Goal: Check status

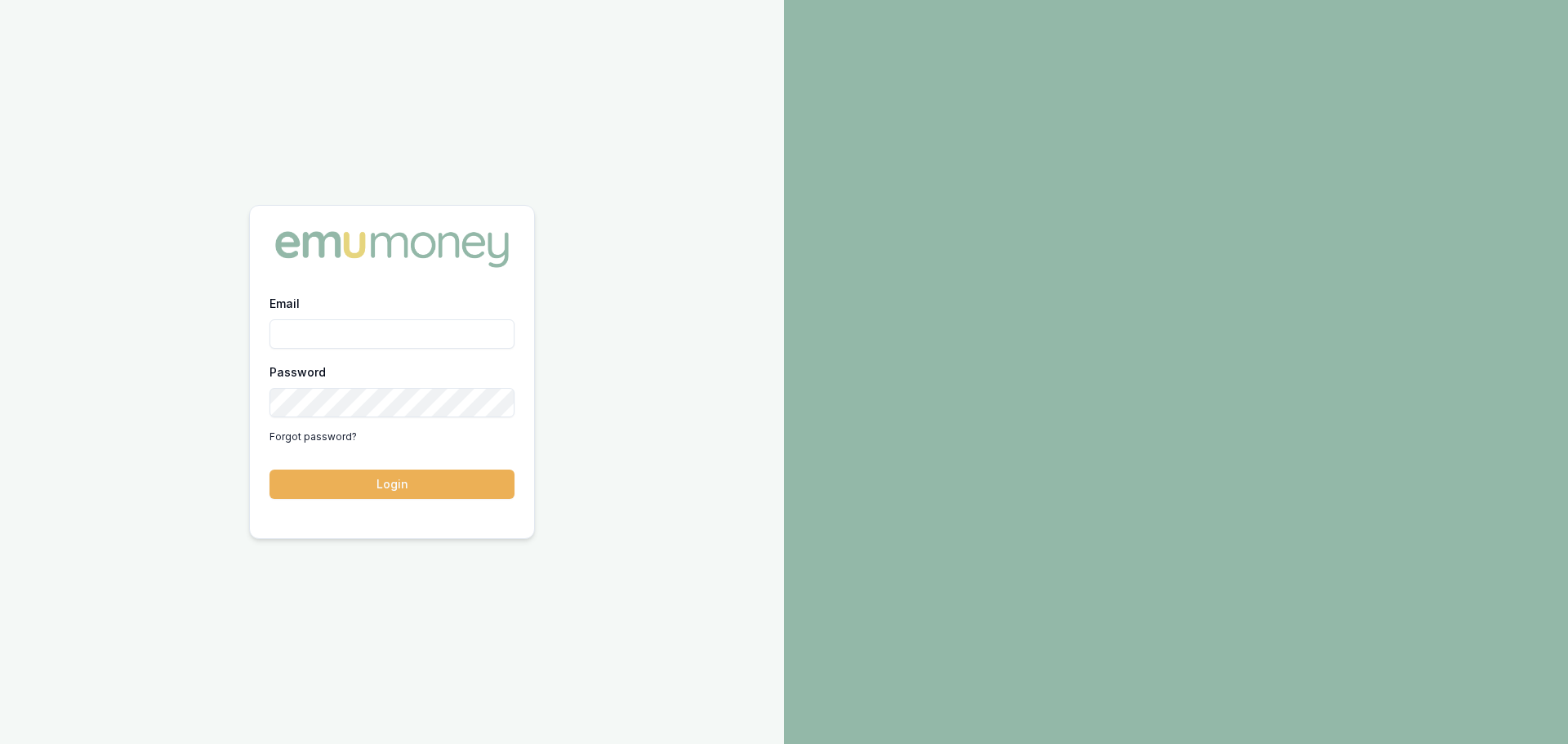
click at [371, 328] on input "Email" at bounding box center [392, 334] width 245 height 30
type input "[PERSON_NAME][EMAIL_ADDRESS][PERSON_NAME][DOMAIN_NAME]"
click at [365, 486] on button "Login" at bounding box center [392, 485] width 245 height 30
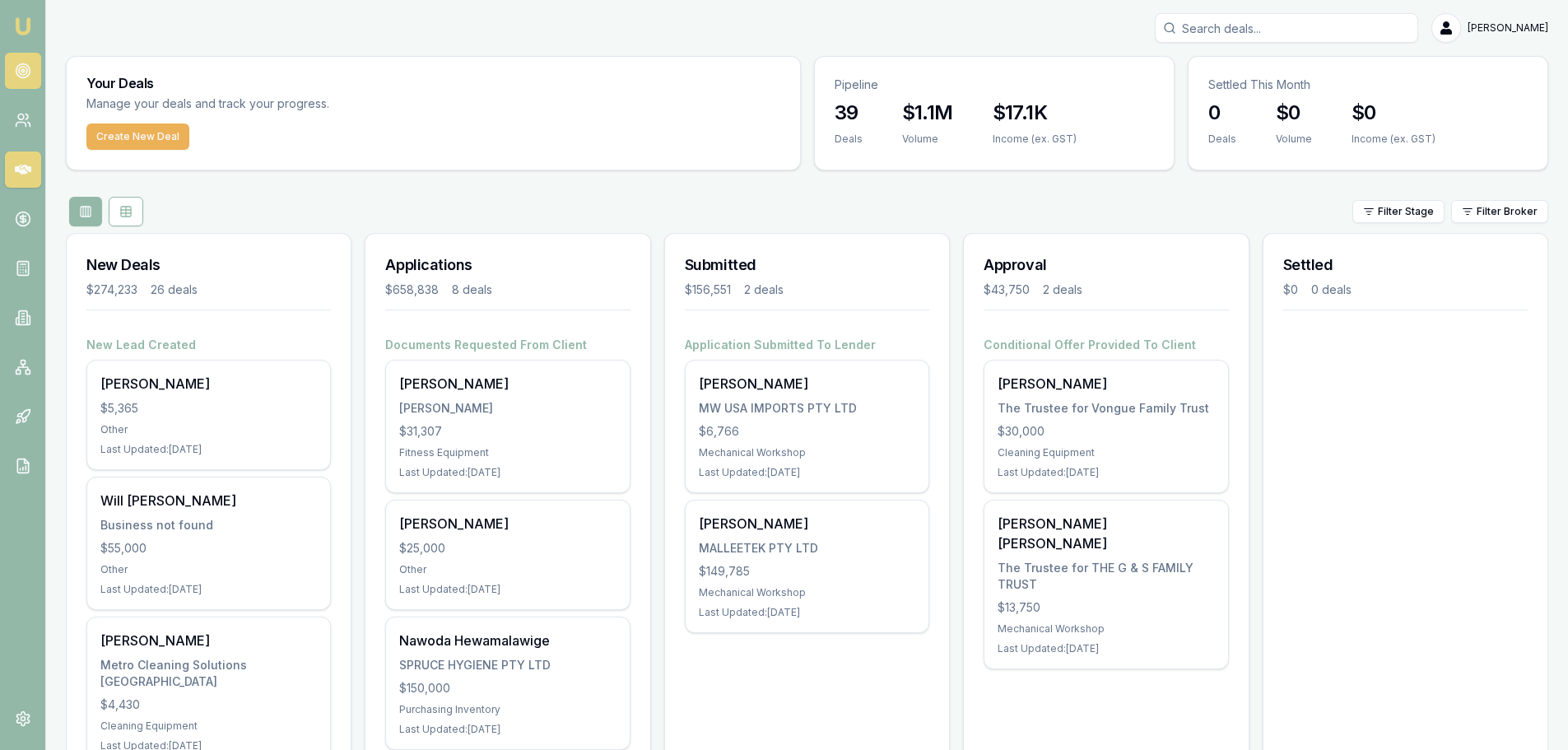
click at [17, 66] on icon at bounding box center [23, 71] width 17 height 17
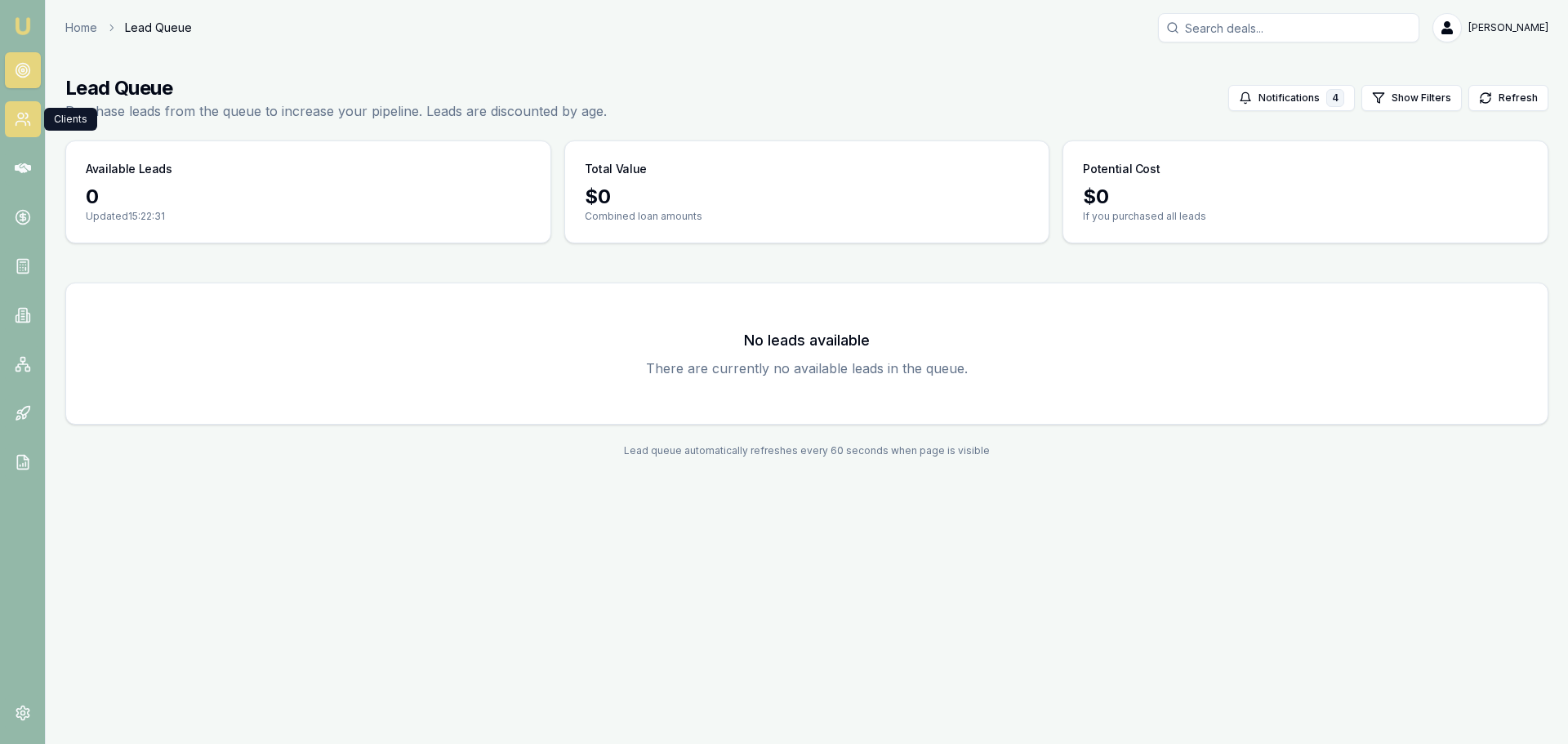
click at [20, 124] on icon at bounding box center [23, 119] width 16 height 16
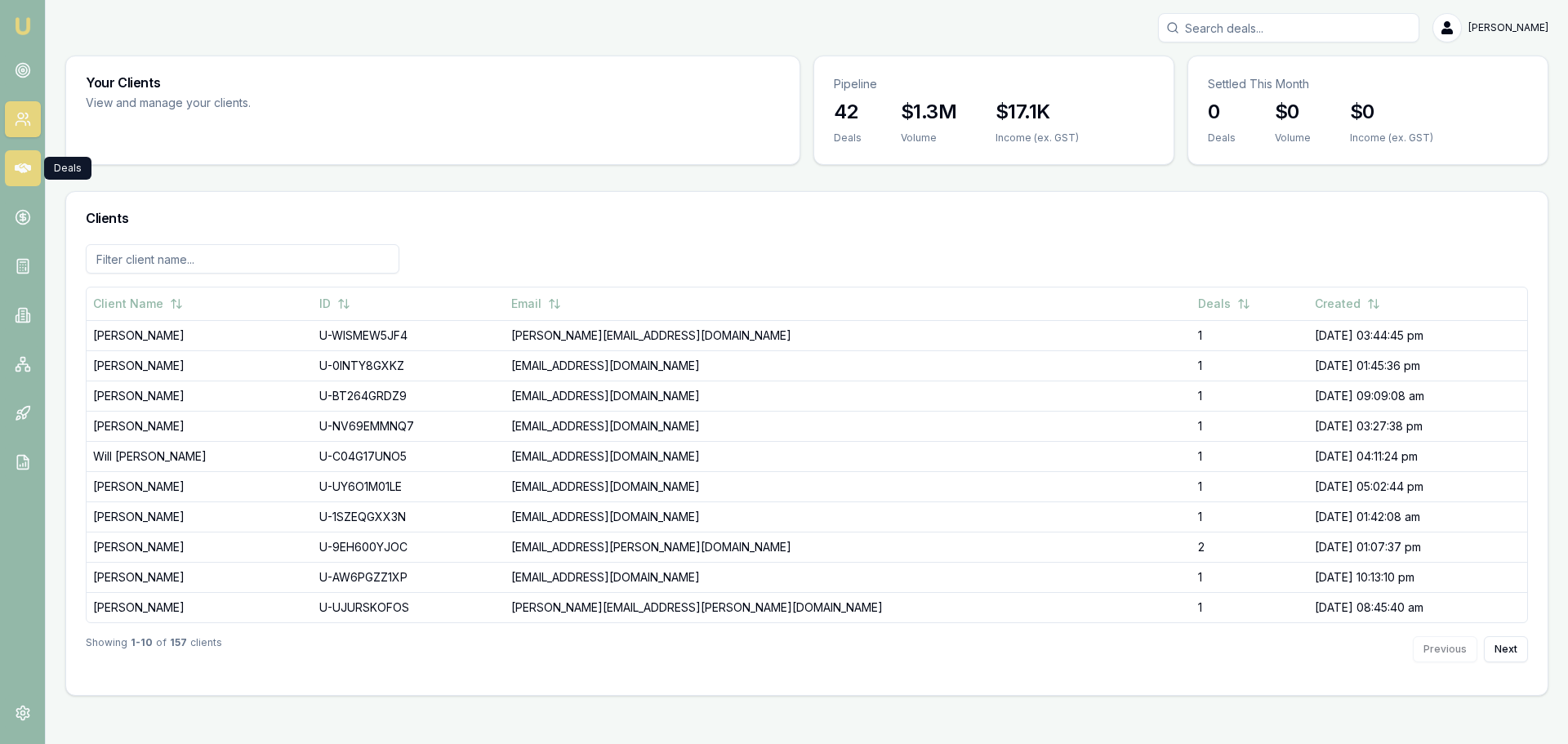
click at [20, 165] on icon at bounding box center [23, 168] width 16 height 10
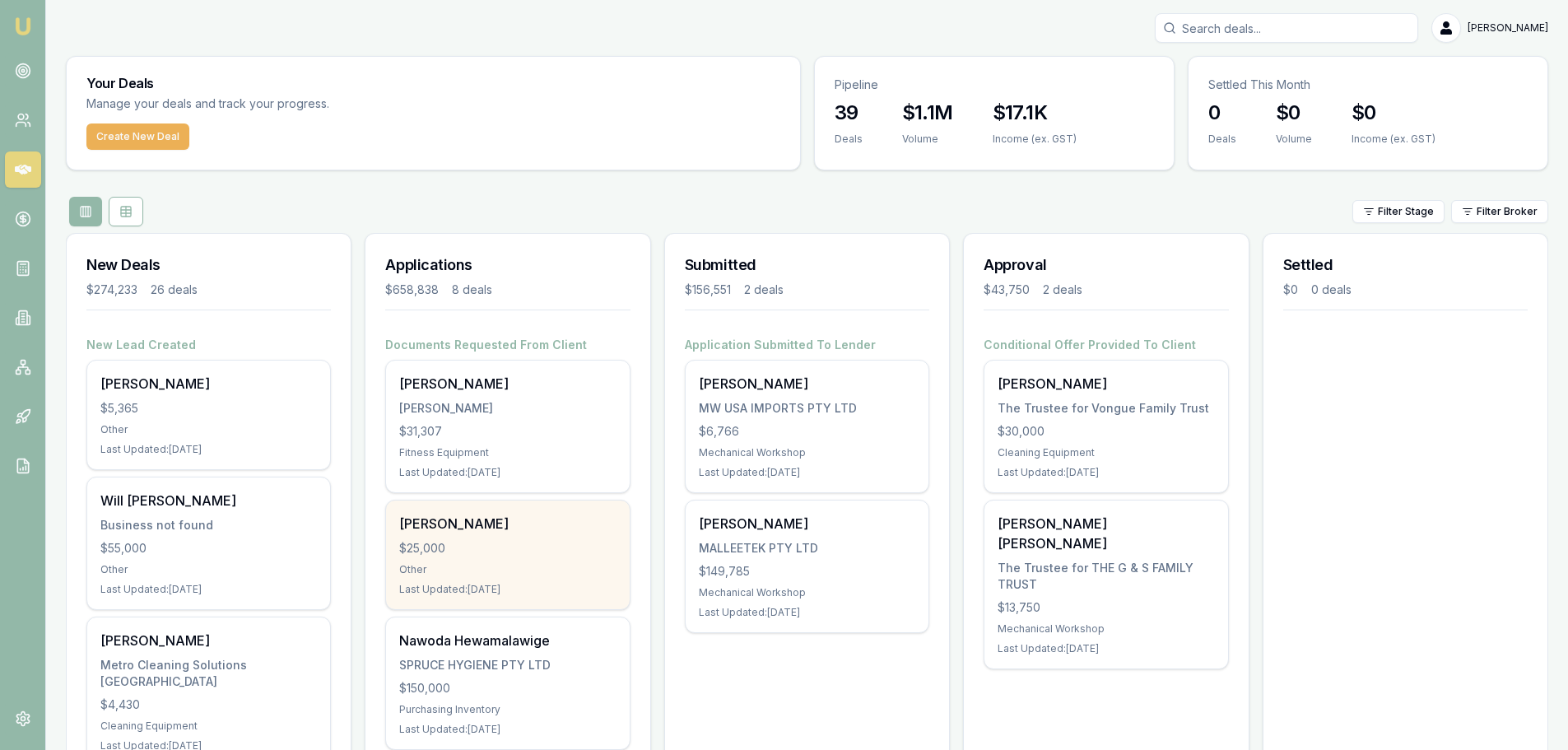
click at [506, 549] on div "$25,000" at bounding box center [507, 548] width 216 height 17
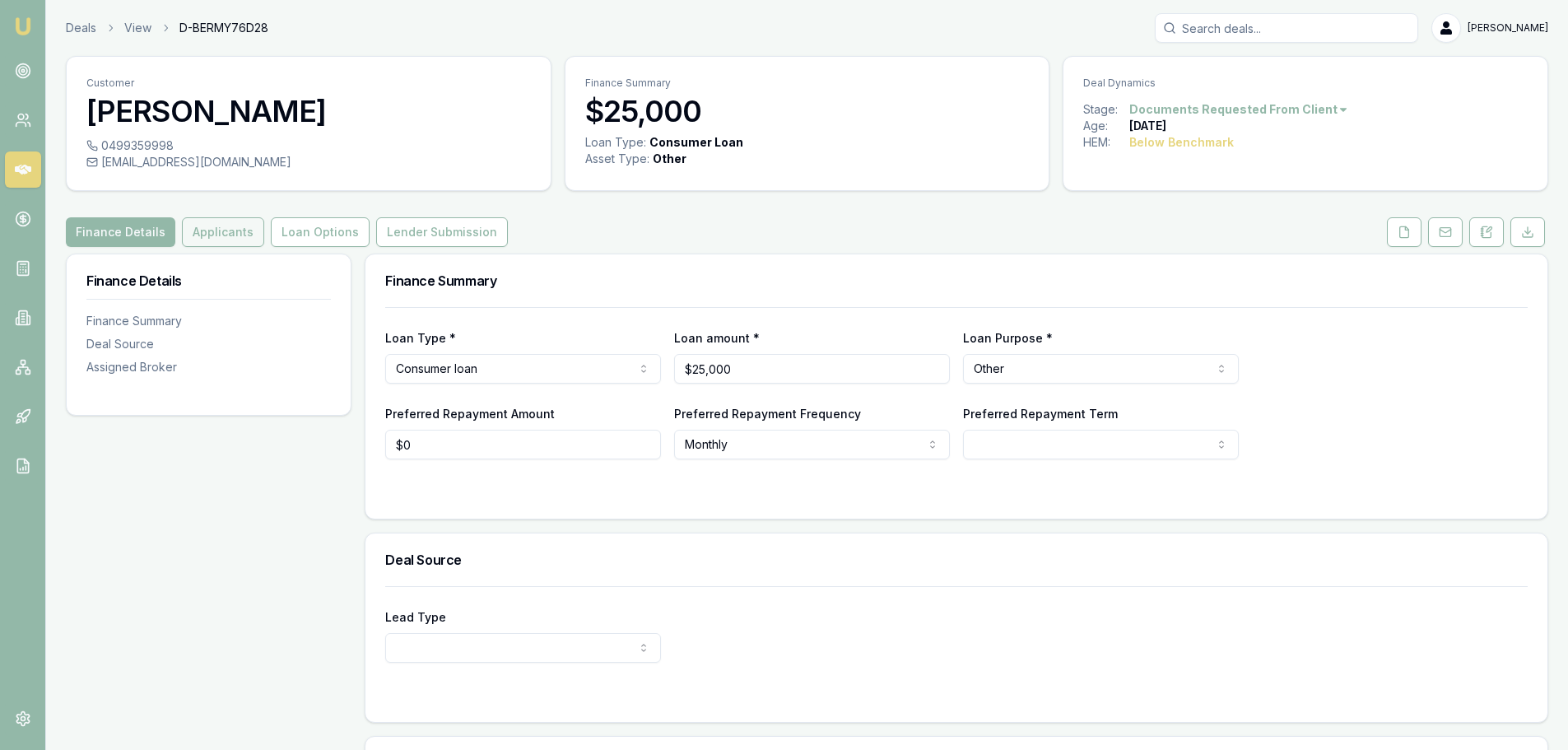
click at [221, 236] on button "Applicants" at bounding box center [223, 232] width 82 height 30
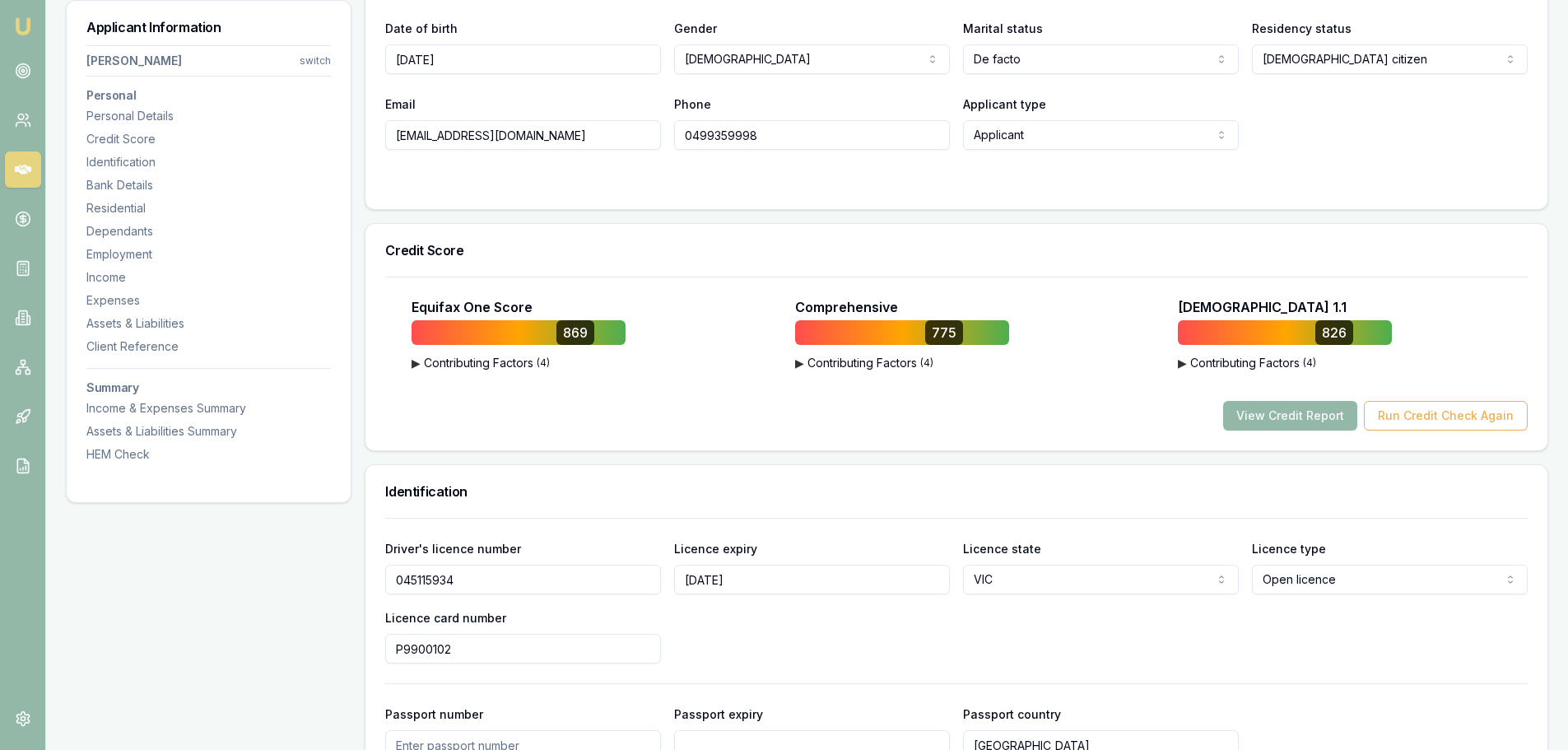
scroll to position [411, 0]
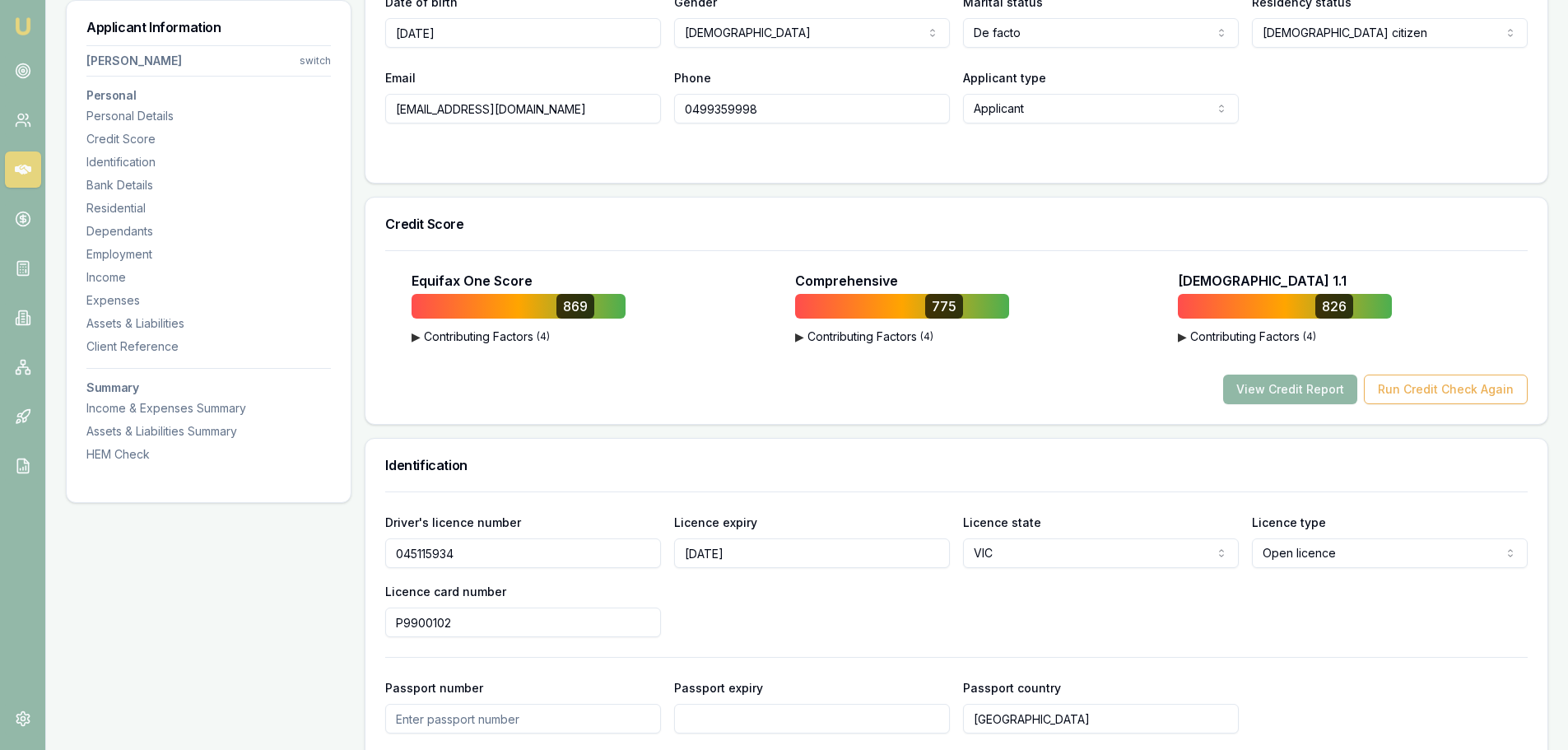
click at [1295, 393] on button "View Credit Report" at bounding box center [1290, 389] width 134 height 30
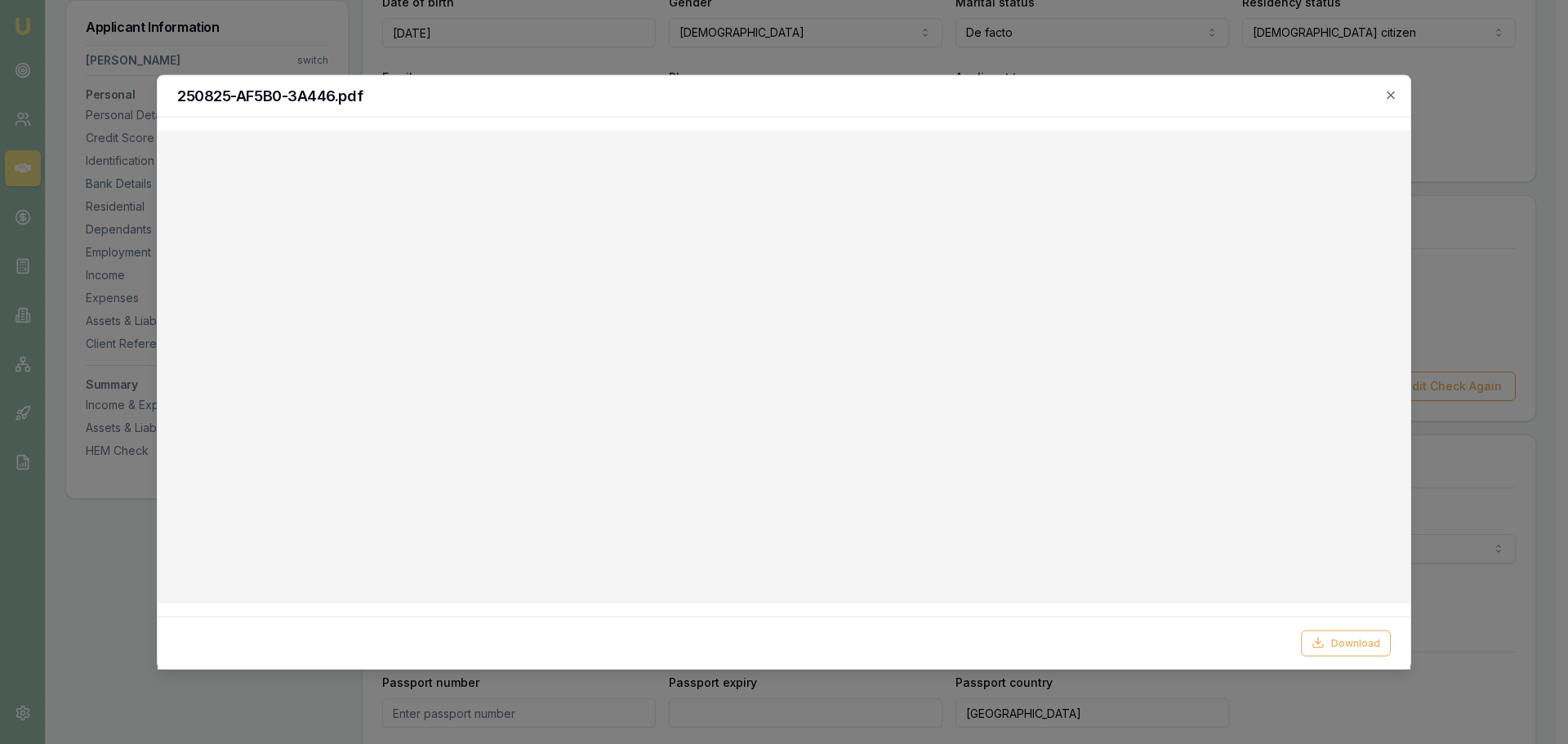
click at [198, 84] on div "250825-AF5B0-3A446.pdf" at bounding box center [784, 95] width 1253 height 42
click at [1385, 98] on icon "button" at bounding box center [1391, 94] width 13 height 13
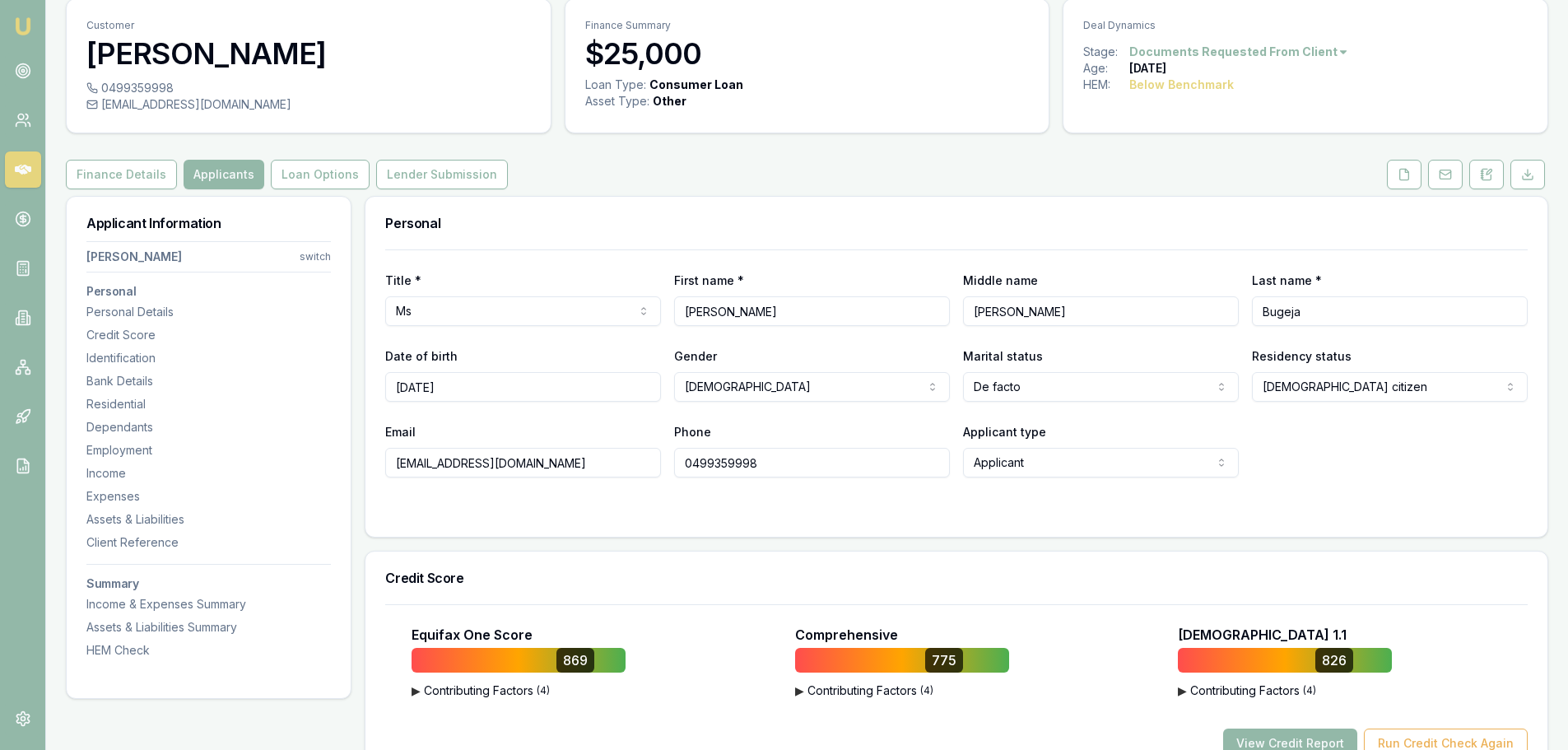
scroll to position [82, 0]
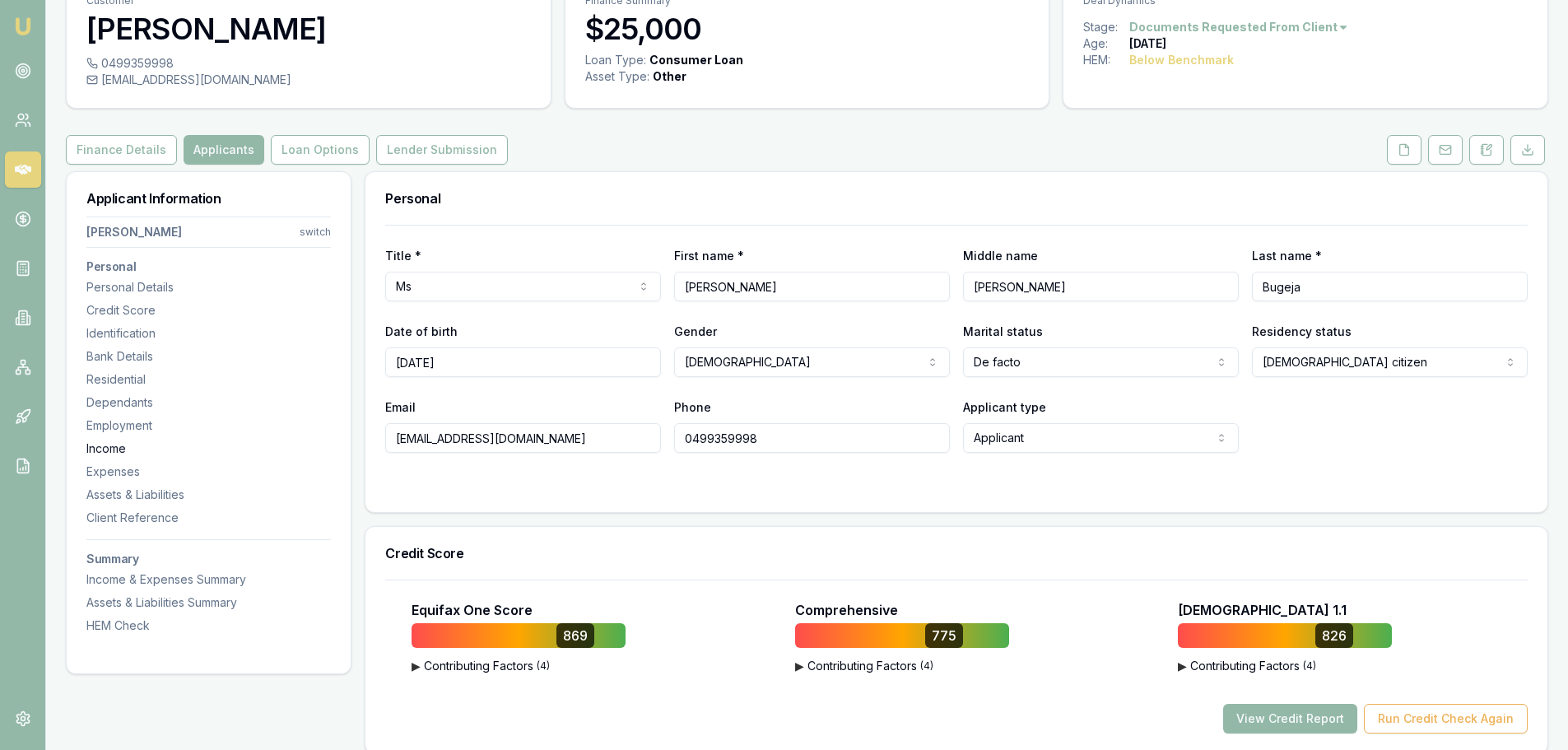
drag, startPoint x: 359, startPoint y: 440, endPoint x: 331, endPoint y: 441, distance: 28.0
drag, startPoint x: 729, startPoint y: 437, endPoint x: 624, endPoint y: 442, distance: 105.1
click at [624, 442] on div "Email tonibugeja02@gmail.com Phone 0499359998 Applicant type Applicant Applican…" at bounding box center [956, 425] width 1142 height 56
click at [116, 332] on div "Identification" at bounding box center [208, 334] width 244 height 17
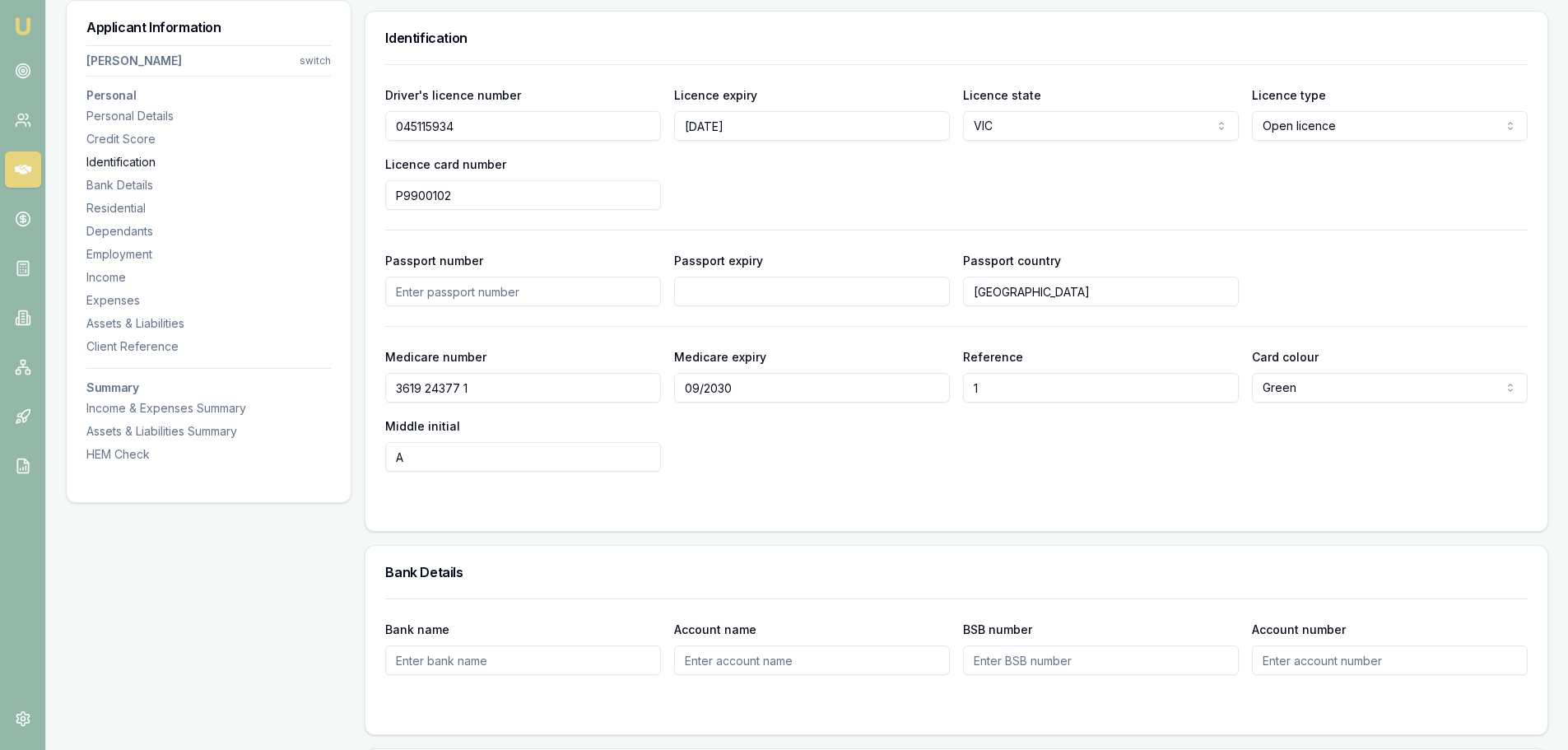
scroll to position [849, 0]
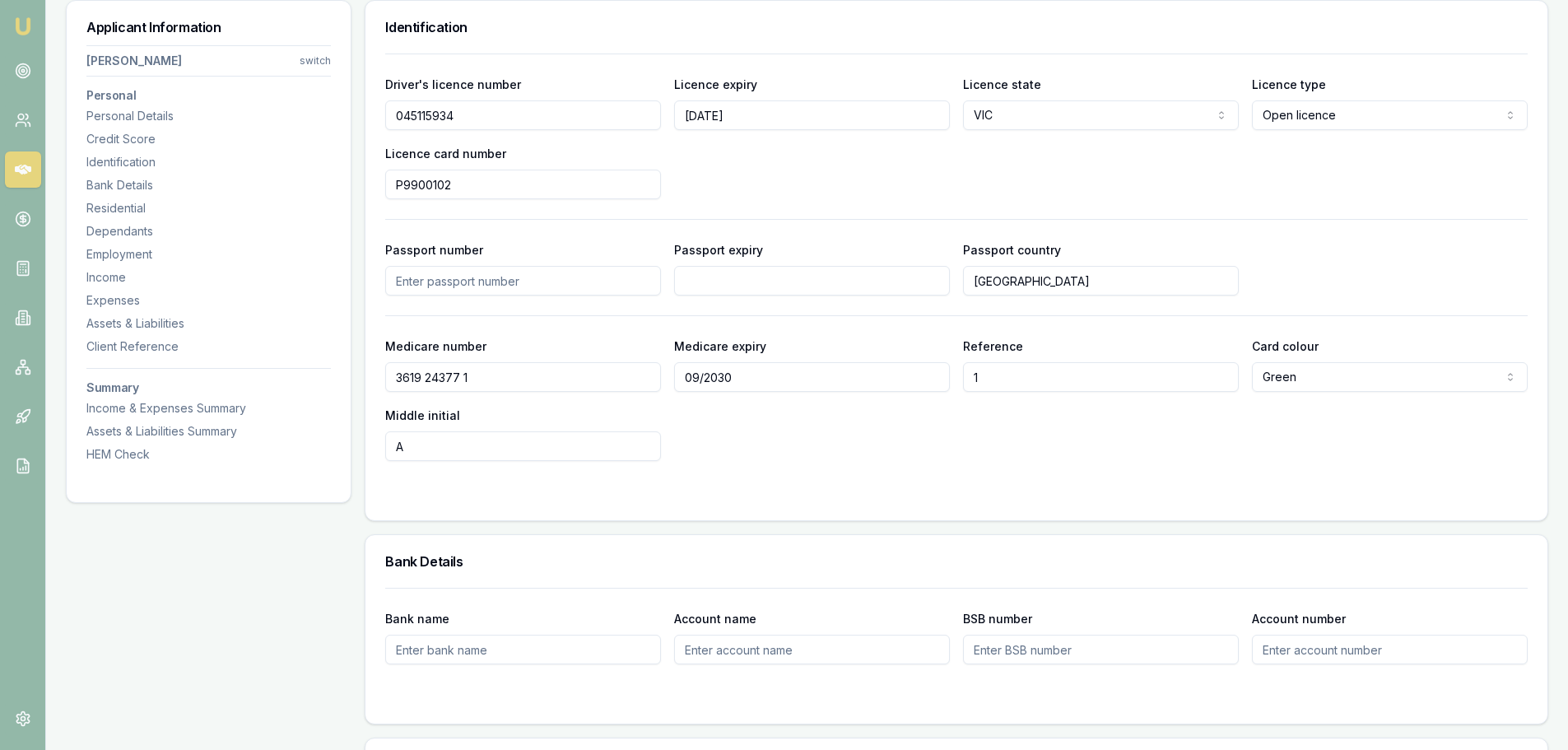
drag, startPoint x: 491, startPoint y: 118, endPoint x: 394, endPoint y: 113, distance: 97.1
click at [394, 113] on input "045115934" at bounding box center [522, 115] width 276 height 30
drag, startPoint x: 463, startPoint y: 190, endPoint x: 379, endPoint y: 190, distance: 84.0
click at [379, 190] on div "Driver's licence number 045115934 Licence expiry 07/02/2026 Licence state VIC N…" at bounding box center [956, 287] width 1182 height 467
